Goal: Task Accomplishment & Management: Use online tool/utility

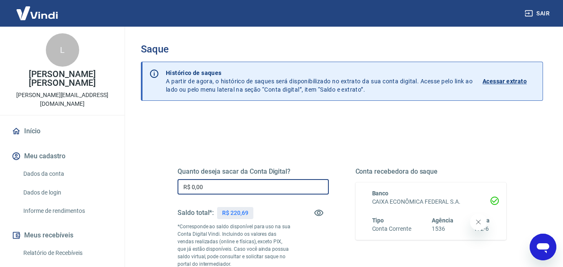
click at [223, 179] on input "R$ 0,00" at bounding box center [252, 186] width 151 height 15
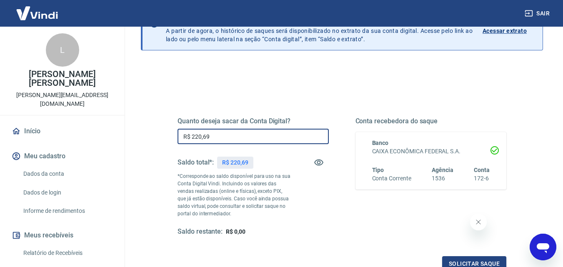
scroll to position [83, 0]
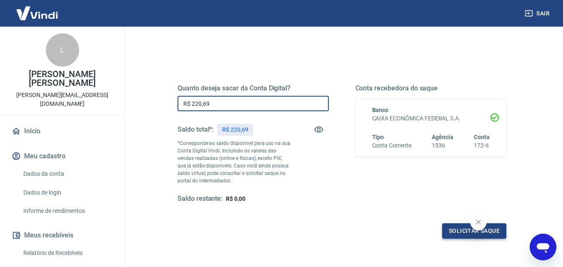
type input "R$ 220,69"
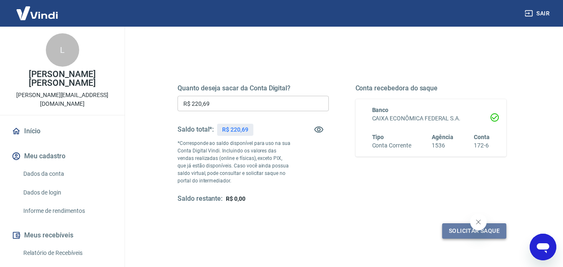
click at [460, 231] on button "Solicitar saque" at bounding box center [474, 230] width 64 height 15
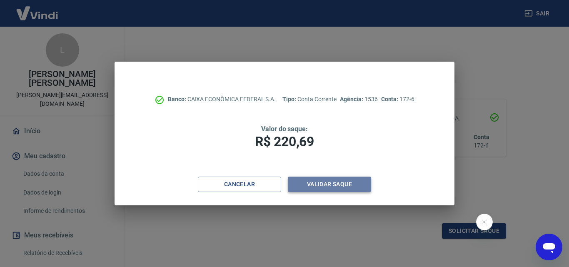
click at [355, 181] on button "Validar saque" at bounding box center [329, 184] width 83 height 15
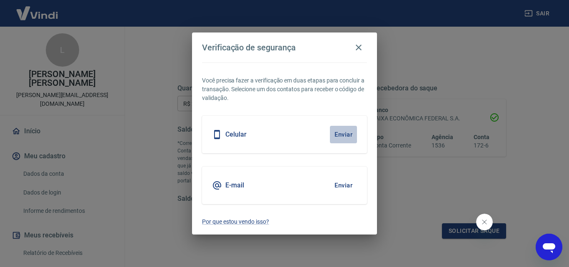
click at [348, 132] on button "Enviar" at bounding box center [343, 134] width 27 height 17
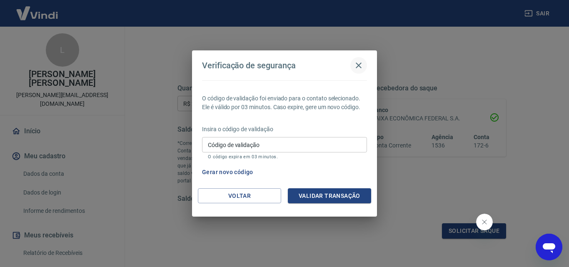
click at [364, 65] on button "button" at bounding box center [358, 65] width 17 height 17
